Goal: Information Seeking & Learning: Learn about a topic

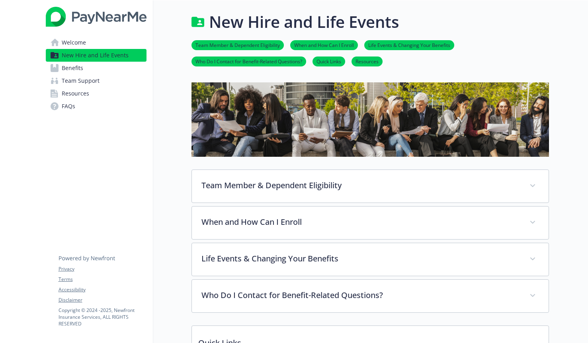
click at [121, 72] on link "Benefits" at bounding box center [96, 68] width 101 height 13
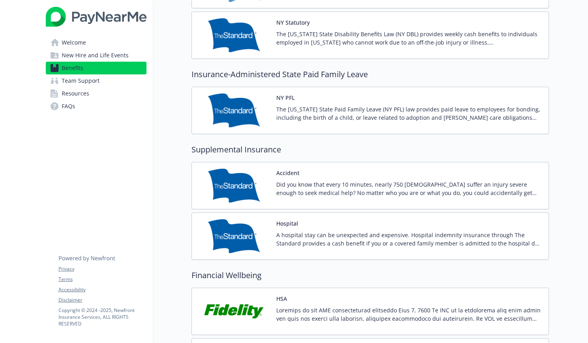
click at [256, 175] on img at bounding box center [234, 186] width 72 height 34
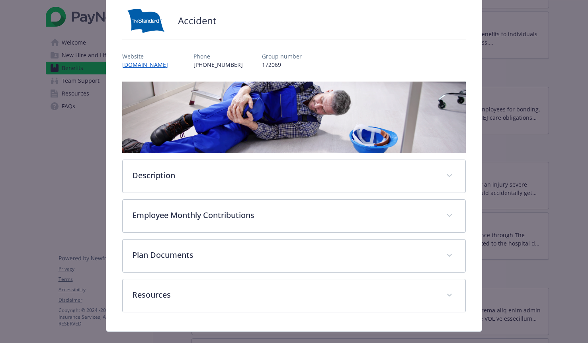
scroll to position [67, 0]
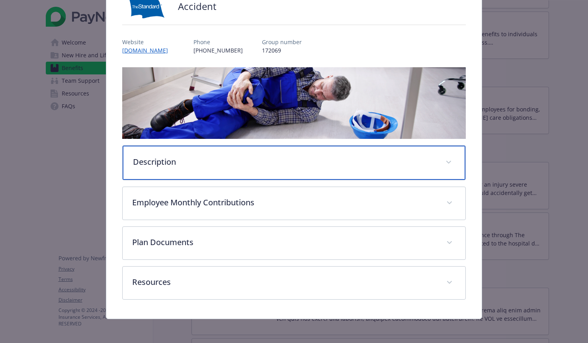
click at [214, 168] on div "Description" at bounding box center [294, 163] width 343 height 34
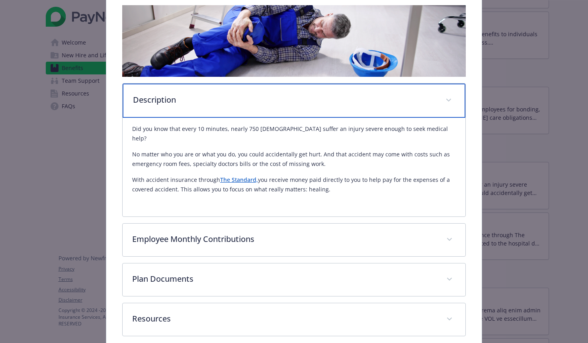
scroll to position [158, 0]
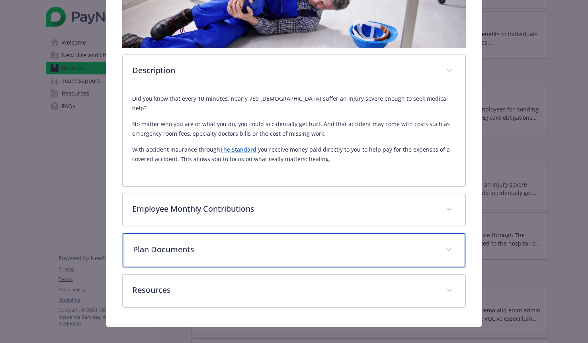
click at [214, 247] on div "Plan Documents" at bounding box center [294, 250] width 343 height 34
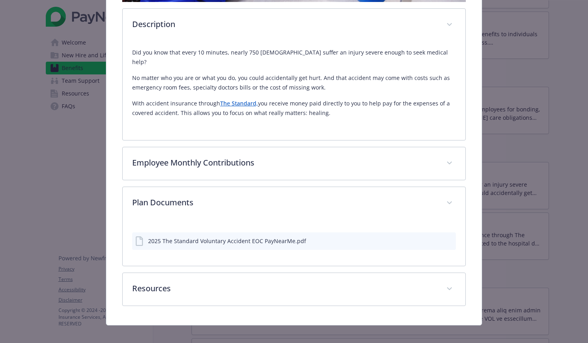
click at [207, 237] on div "2025 The Standard Voluntary Accident EOC PayNearMe.pdf" at bounding box center [227, 241] width 158 height 8
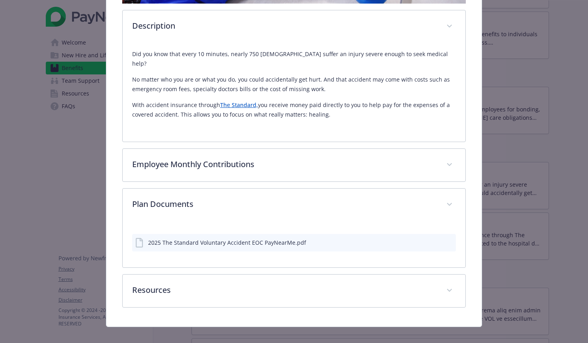
click at [449, 239] on icon "preview file" at bounding box center [448, 242] width 7 height 6
